Goal: Use online tool/utility: Use online tool/utility

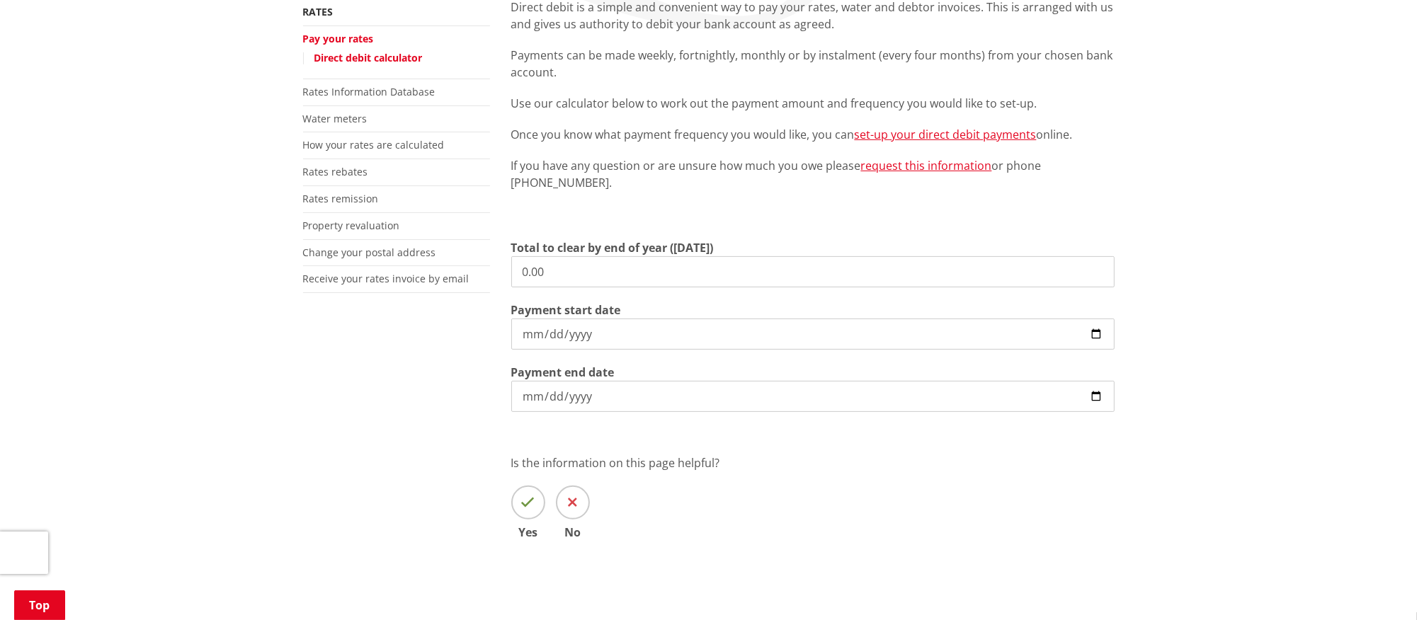
scroll to position [354, 0]
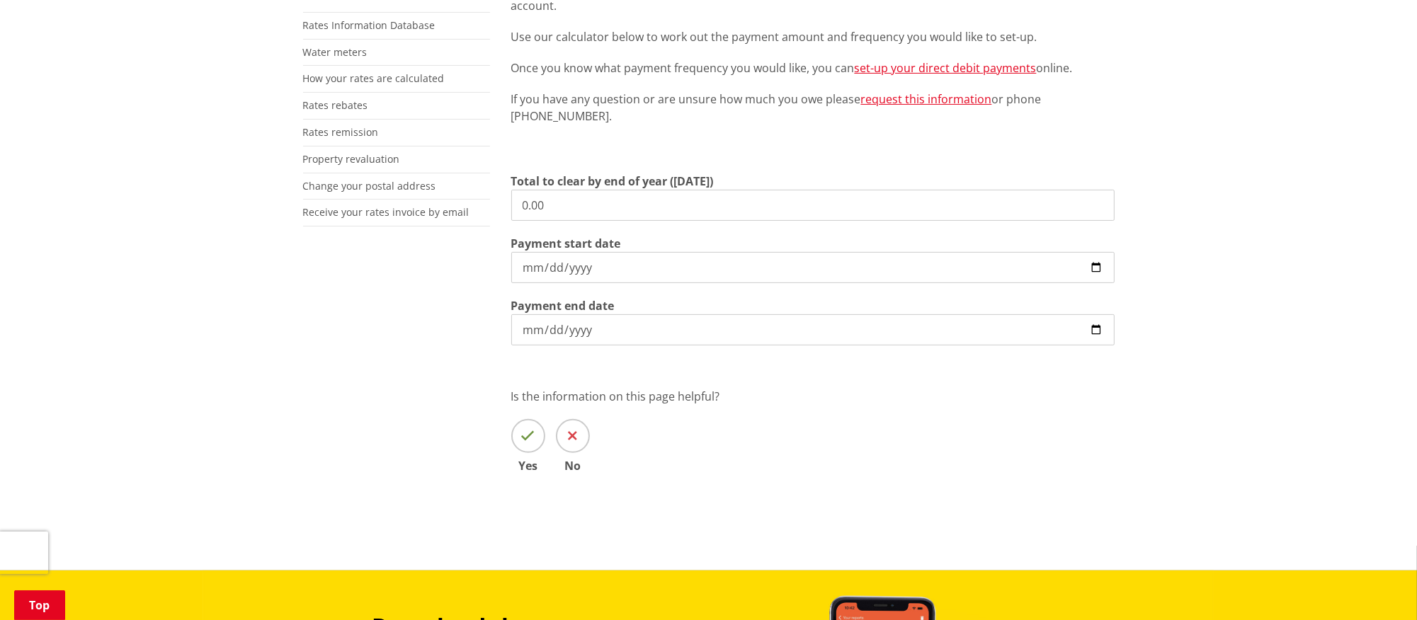
drag, startPoint x: 562, startPoint y: 198, endPoint x: 450, endPoint y: 198, distance: 111.9
click at [450, 198] on div "More from this section Rates Pay your rates Direct debit calculator Rates Infor…" at bounding box center [708, 223] width 833 height 582
type input "7,073.67"
click at [1094, 266] on input "[DATE]" at bounding box center [812, 267] width 603 height 31
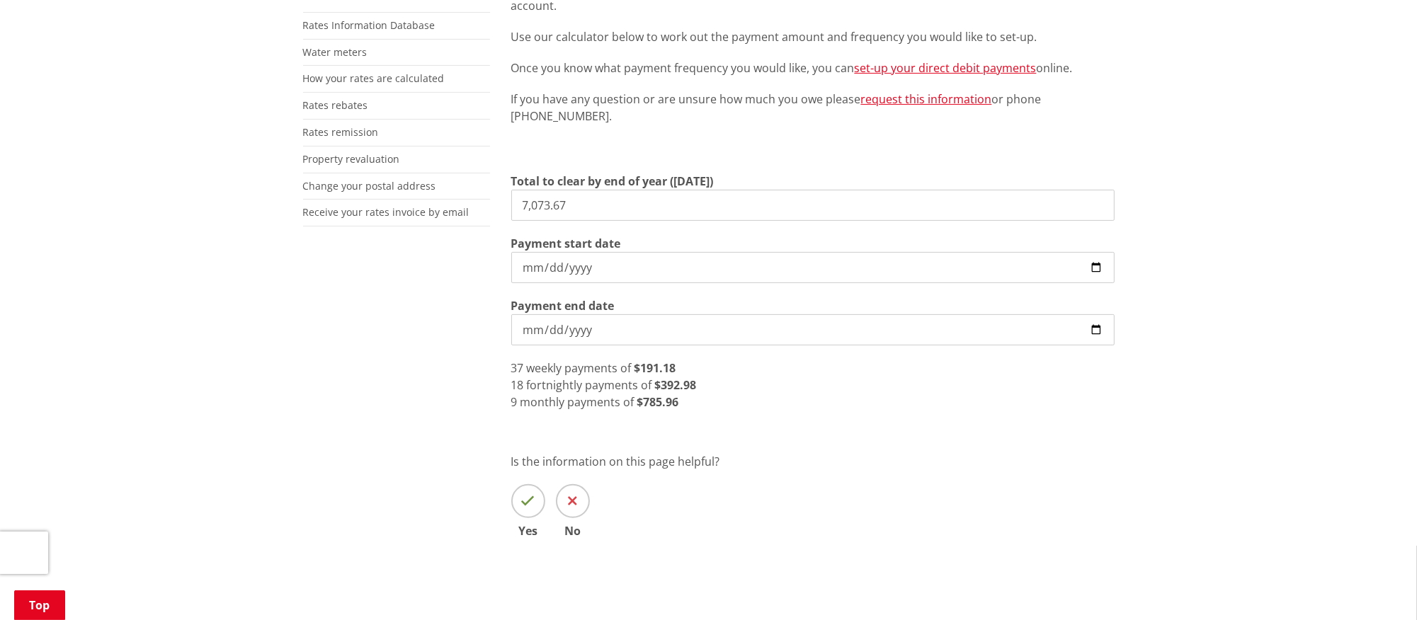
click at [1094, 263] on input "[DATE]" at bounding box center [812, 267] width 603 height 31
click at [908, 508] on div "Is the information on this page helpful? Yes No" at bounding box center [812, 495] width 603 height 84
click at [1092, 264] on input "[DATE]" at bounding box center [812, 267] width 603 height 31
type input "[DATE]"
click at [959, 471] on div "Is the information on this page helpful? Yes No" at bounding box center [812, 495] width 603 height 84
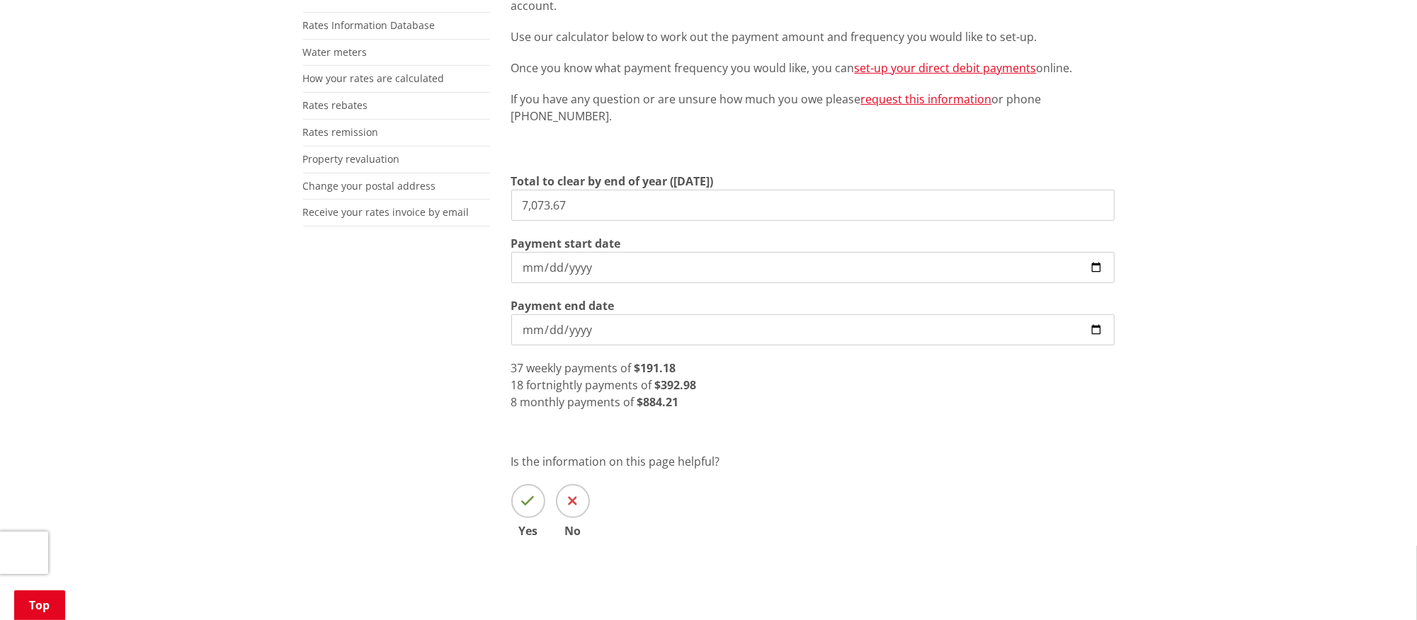
click at [435, 401] on div "More from this section Rates Pay your rates Direct debit calculator Rates Infor…" at bounding box center [708, 255] width 833 height 647
click at [246, 525] on div "Home Services and facilities Rates Pay your rates Direct debit calculator Direc…" at bounding box center [708, 212] width 1417 height 848
click at [289, 525] on div "Home Services and facilities Rates Pay your rates Direct debit calculator Direc…" at bounding box center [708, 212] width 1417 height 848
